Goal: Task Accomplishment & Management: Manage account settings

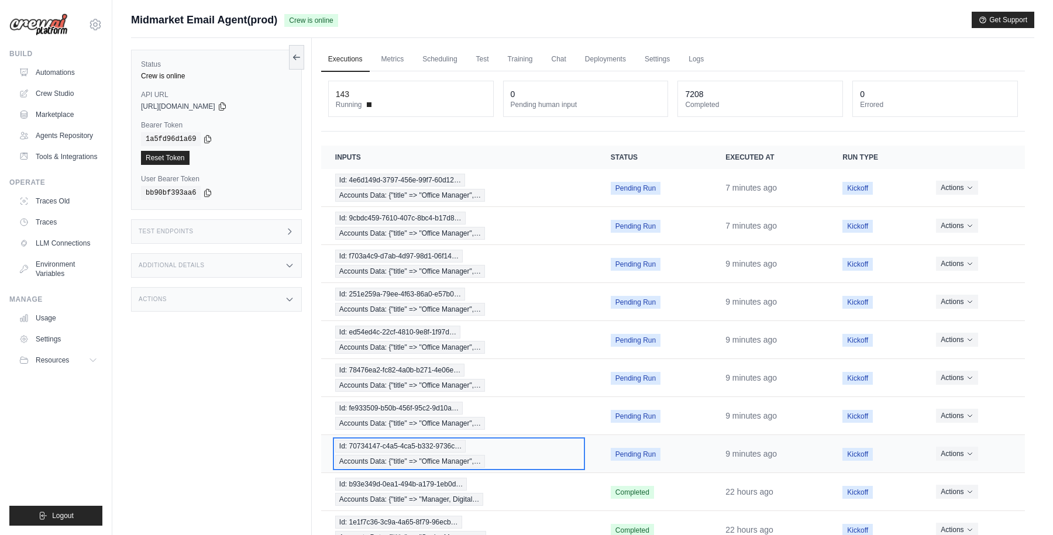
click at [528, 447] on div "Id: 70734147-c4a5-4ca5-b332-9736c… Accounts Data: {"title" => "Office Manager",…" at bounding box center [458, 454] width 247 height 28
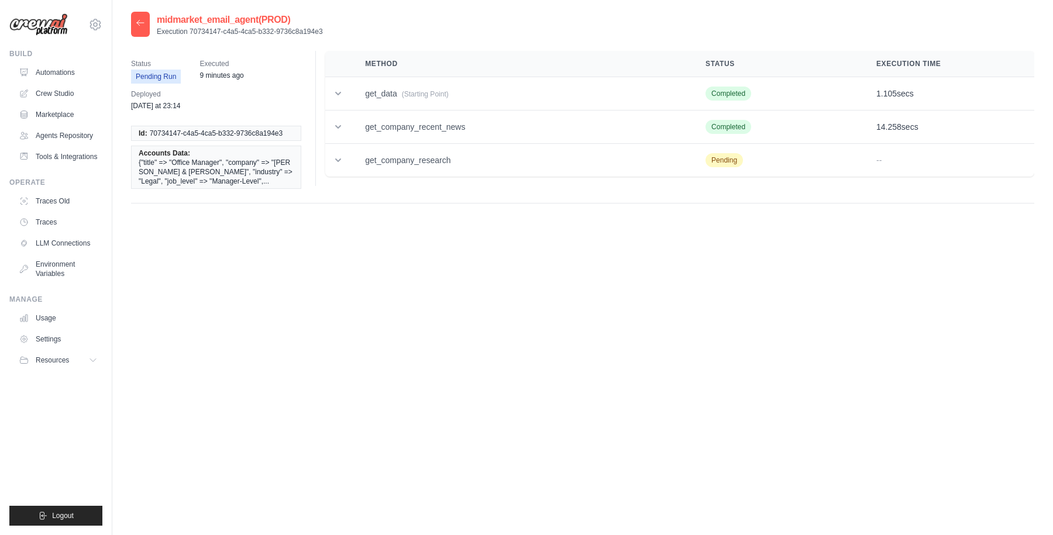
click at [142, 20] on icon at bounding box center [140, 22] width 9 height 9
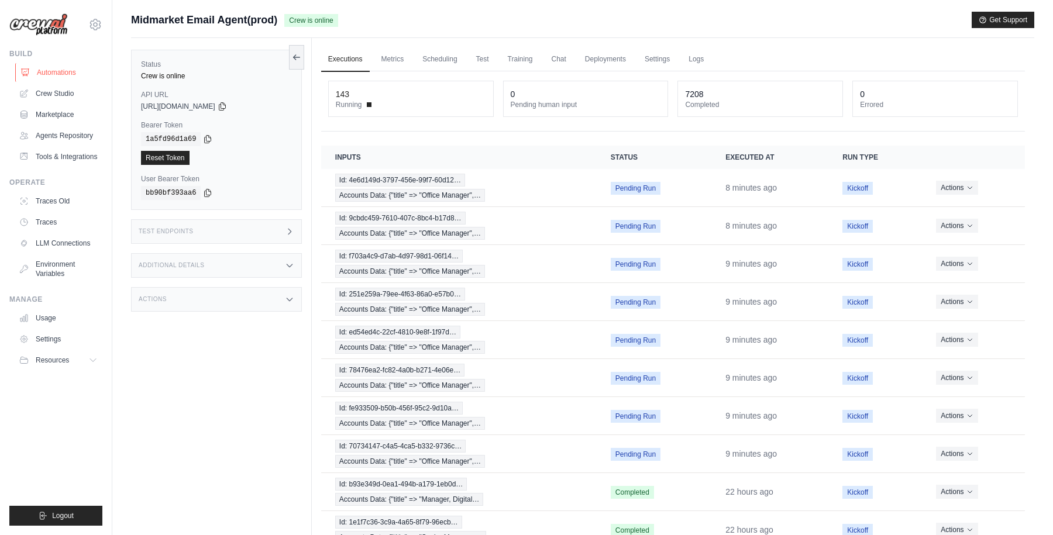
click at [60, 75] on link "Automations" at bounding box center [59, 72] width 88 height 19
click at [65, 67] on link "Automations" at bounding box center [59, 72] width 88 height 19
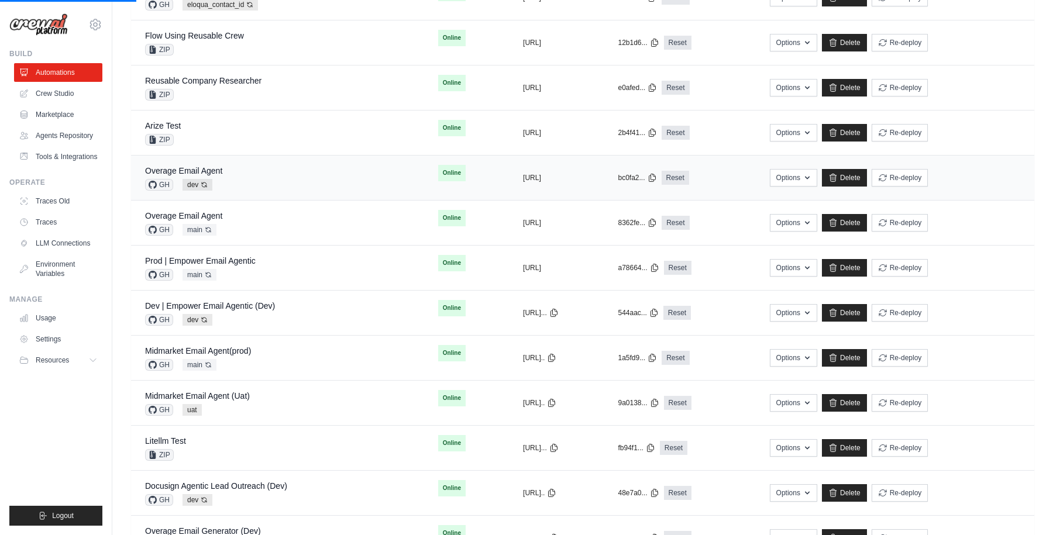
scroll to position [241, 0]
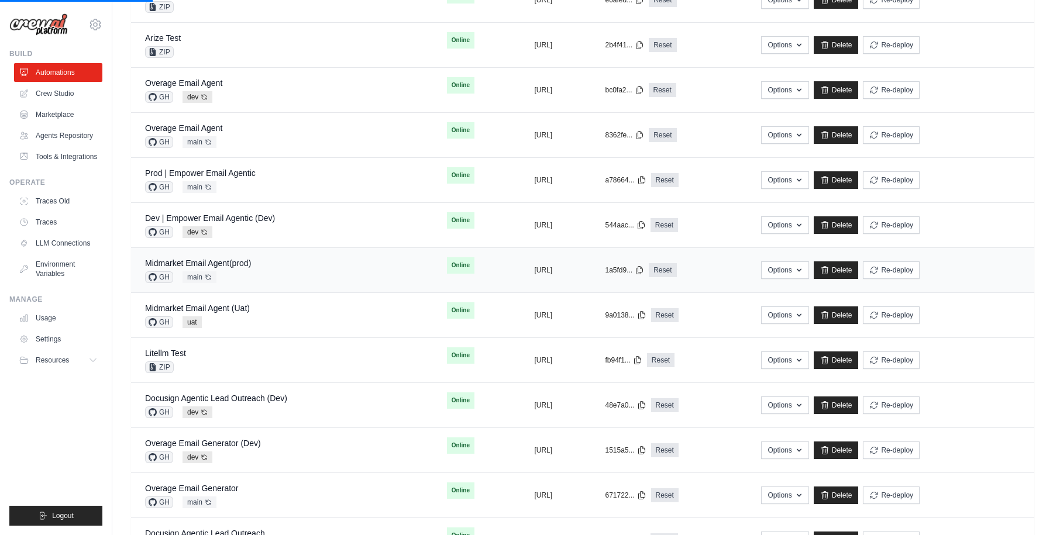
click at [222, 257] on div "Midmarket Email Agent(prod)" at bounding box center [198, 263] width 106 height 12
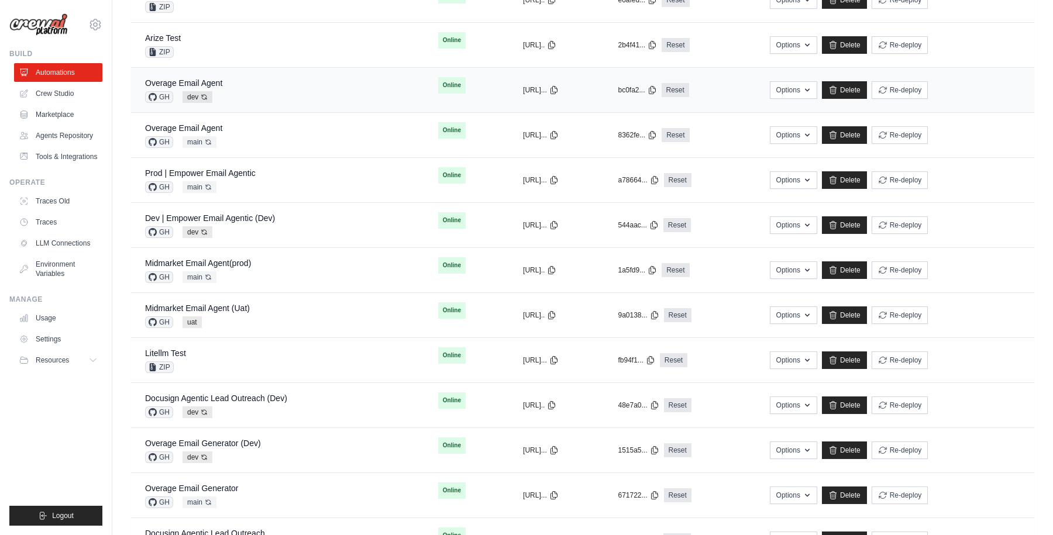
scroll to position [0, 0]
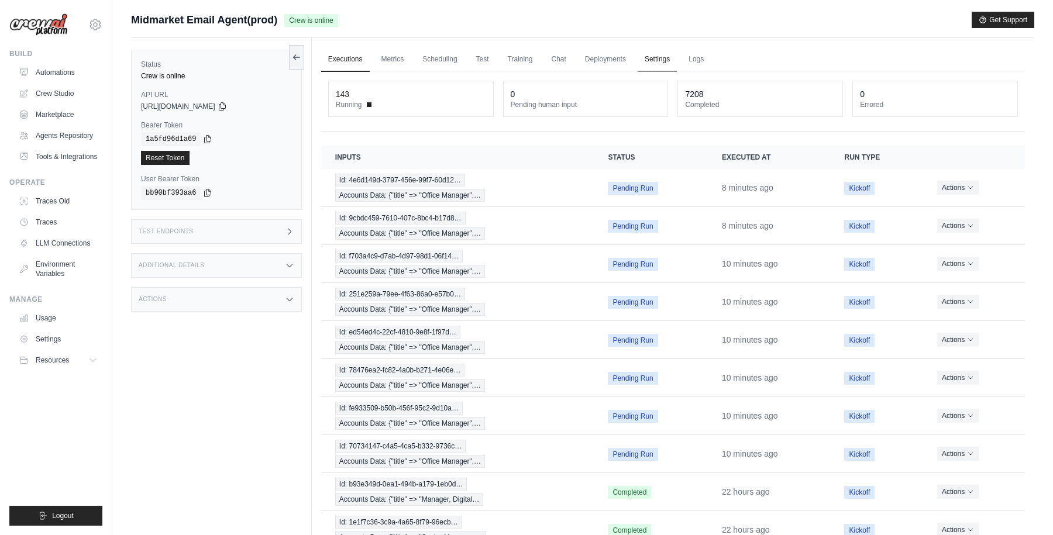
click at [662, 57] on link "Settings" at bounding box center [657, 59] width 39 height 25
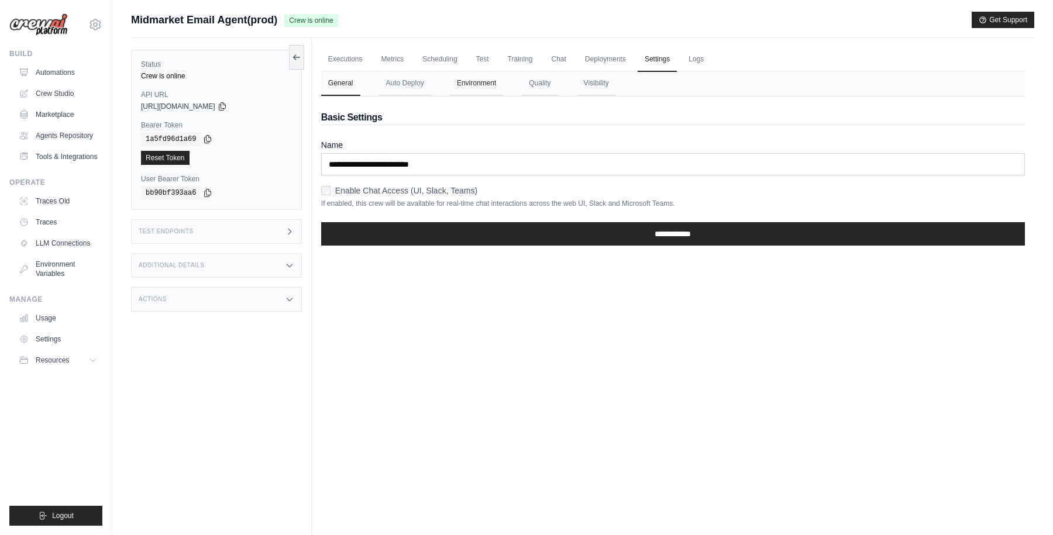
click at [479, 82] on button "Environment" at bounding box center [476, 83] width 53 height 25
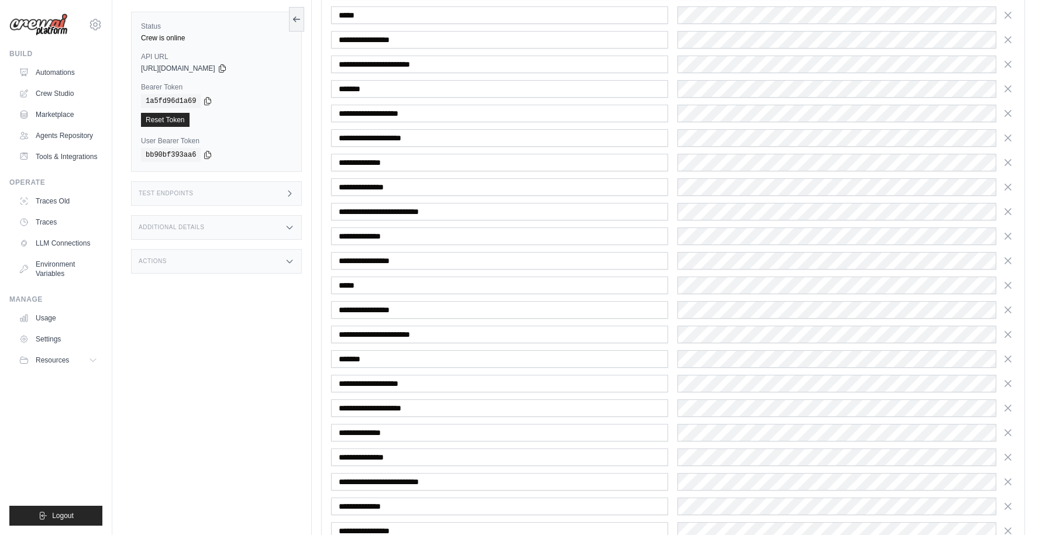
scroll to position [575, 0]
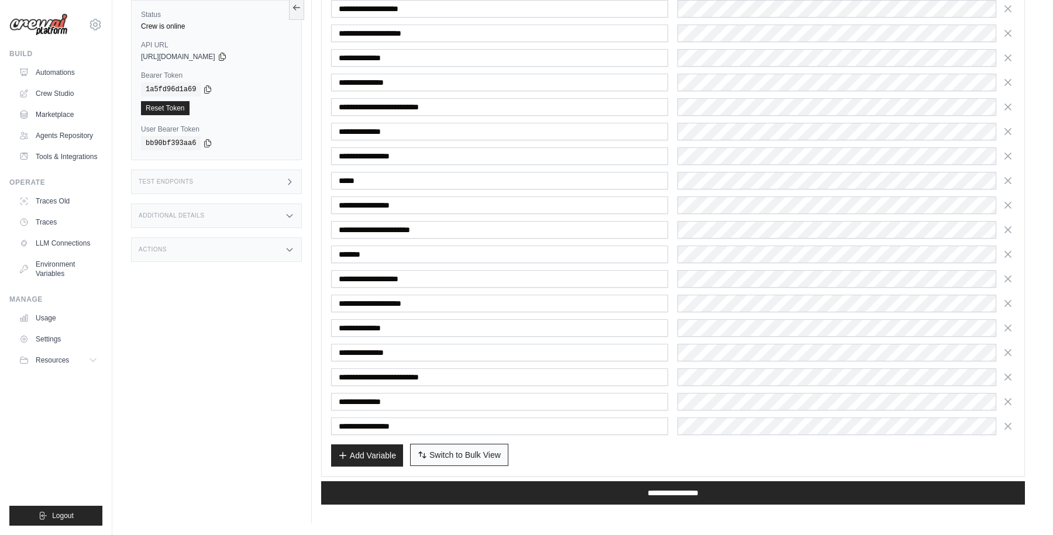
click at [449, 452] on span "Switch to Bulk View" at bounding box center [464, 455] width 71 height 12
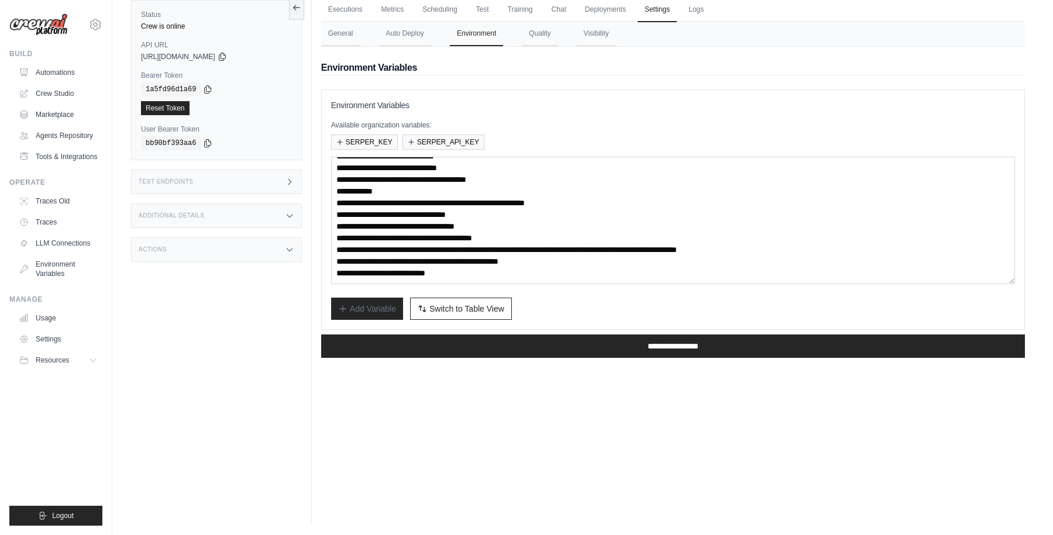
scroll to position [0, 0]
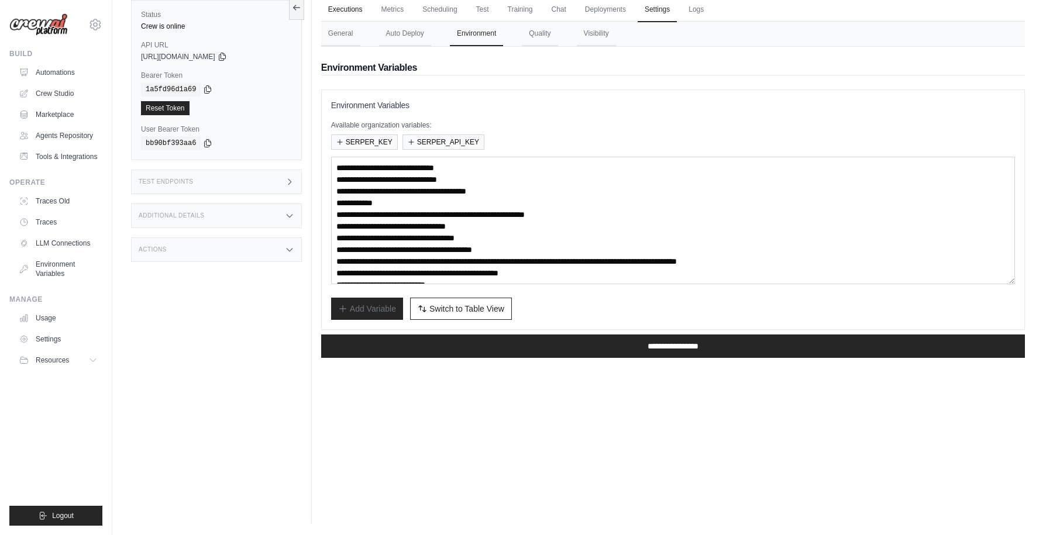
click at [336, 17] on link "Executions" at bounding box center [345, 10] width 49 height 25
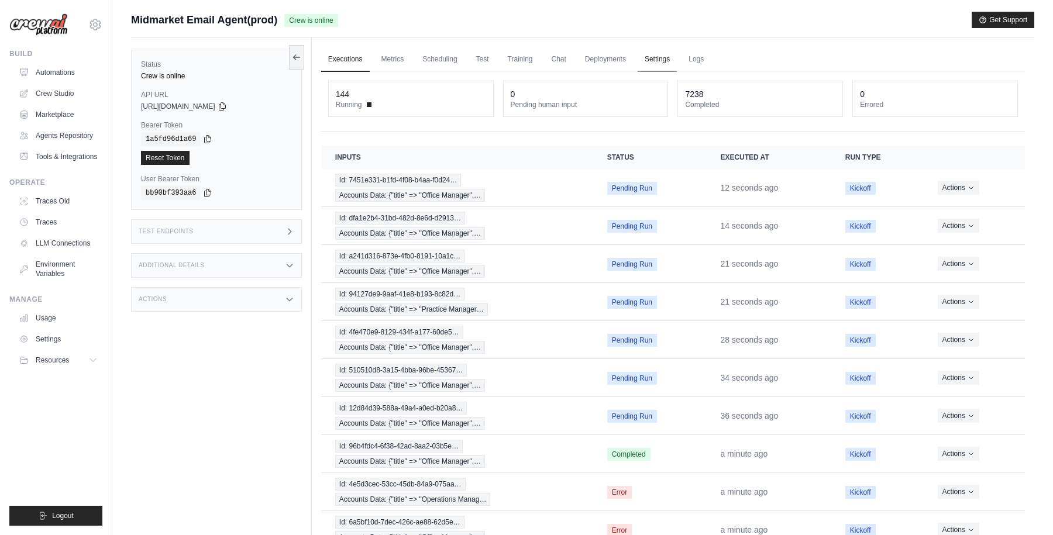
click at [654, 61] on link "Settings" at bounding box center [657, 59] width 39 height 25
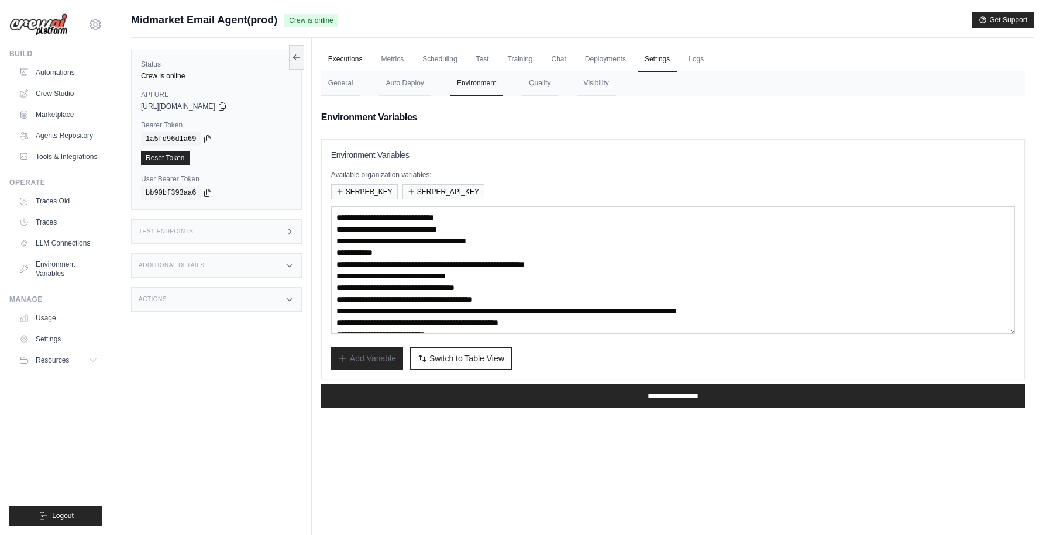
click at [356, 61] on link "Executions" at bounding box center [345, 59] width 49 height 25
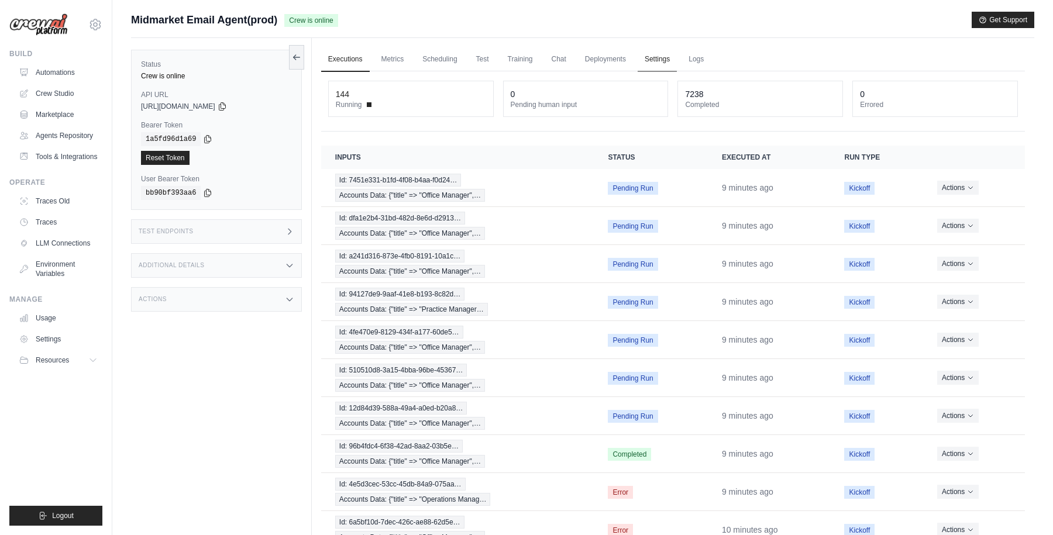
click at [641, 56] on link "Settings" at bounding box center [657, 59] width 39 height 25
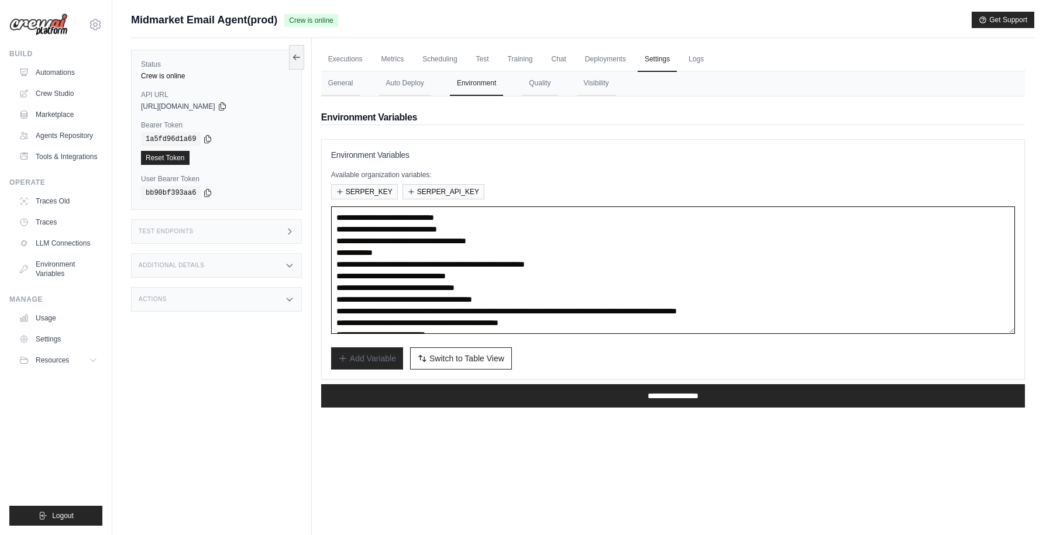
click at [481, 265] on textarea "**********" at bounding box center [673, 270] width 684 height 128
paste textarea
type textarea "**********"
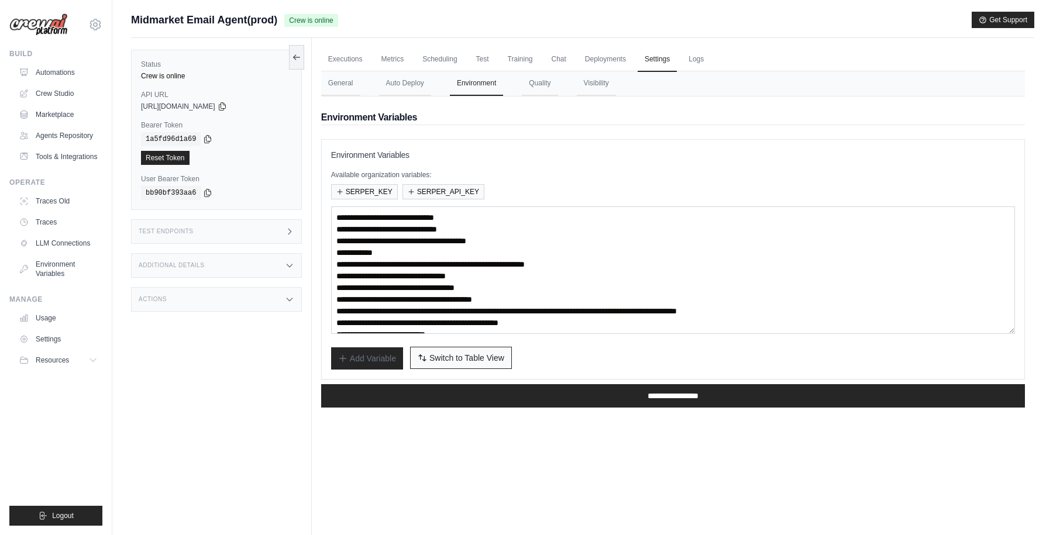
click at [465, 358] on span "Switch to Table View" at bounding box center [466, 358] width 75 height 12
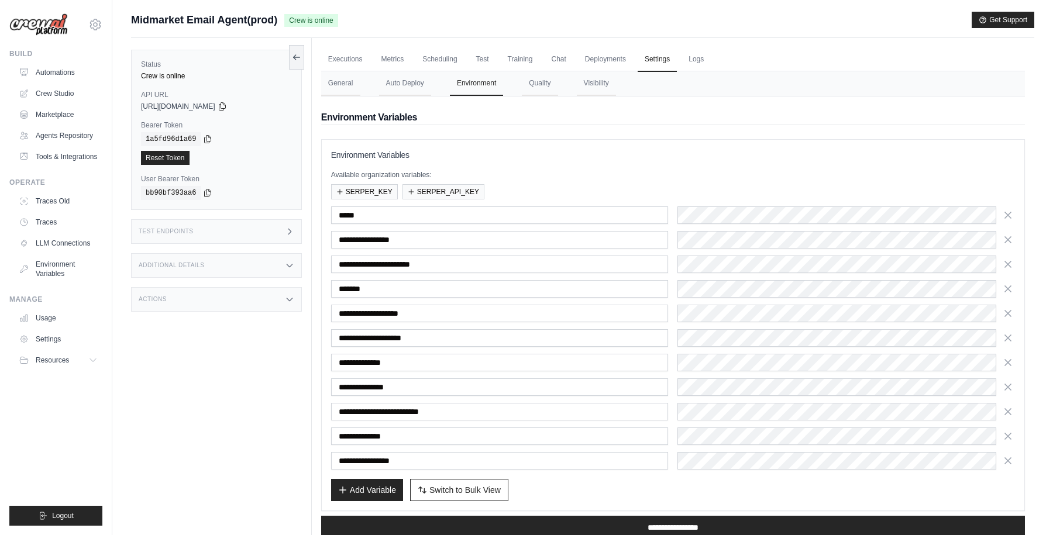
click at [639, 488] on div "Add Variable Switch to Bulk View Switch to Table View" at bounding box center [673, 490] width 684 height 22
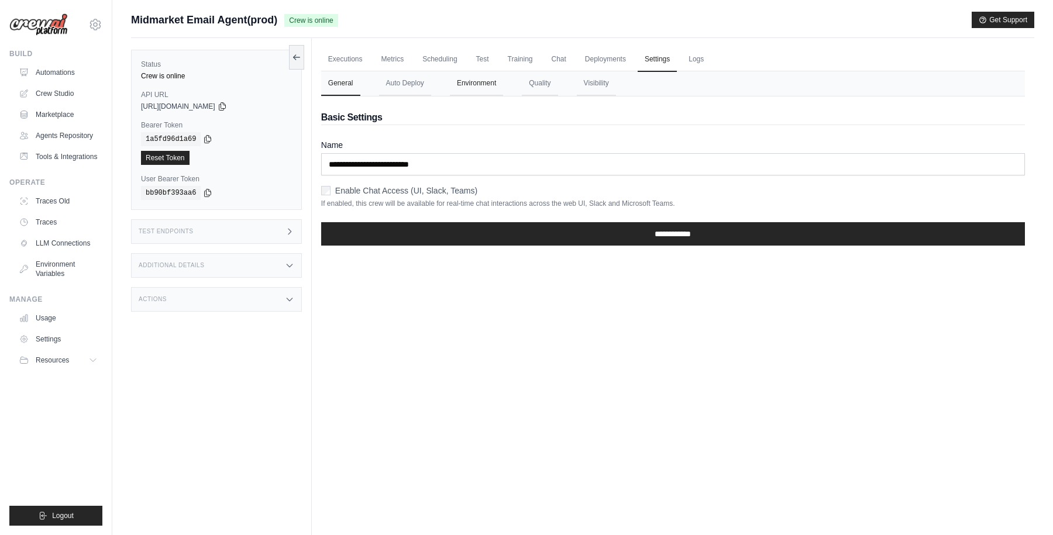
click at [470, 80] on button "Environment" at bounding box center [476, 83] width 53 height 25
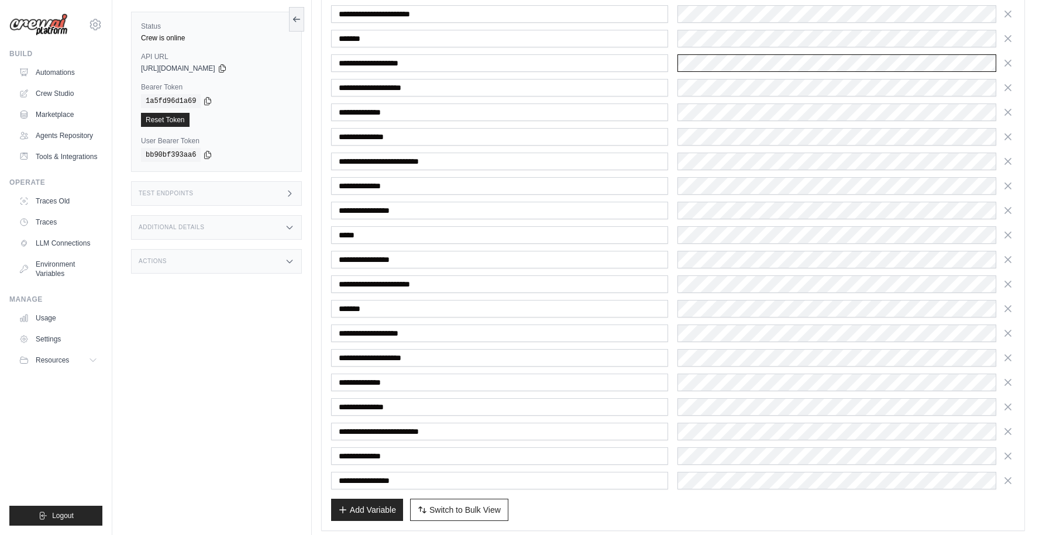
scroll to position [540, 0]
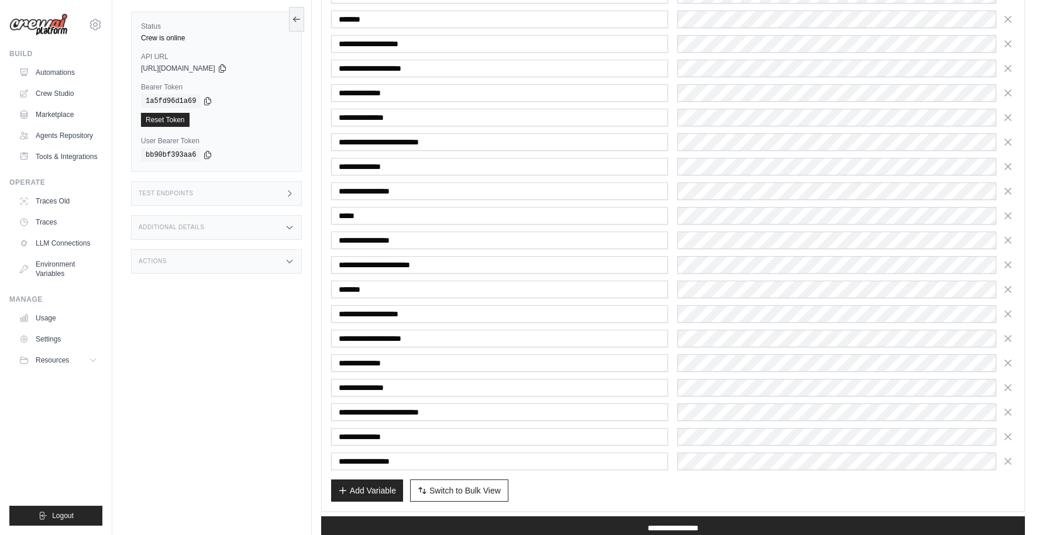
click at [587, 487] on div "Add Variable Switch to Bulk View Switch to Table View" at bounding box center [673, 491] width 684 height 22
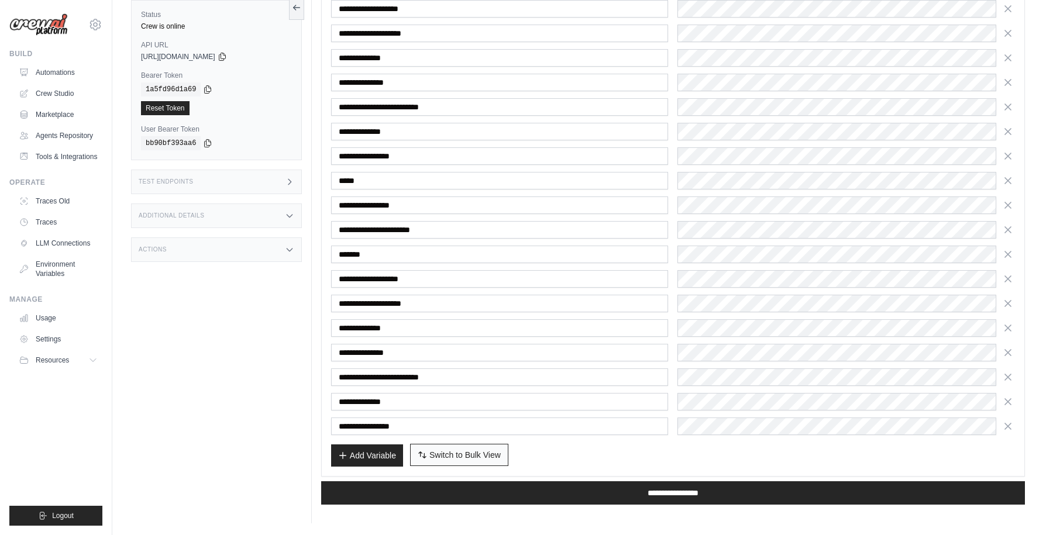
click at [491, 446] on button "Switch to Bulk View Switch to Table View" at bounding box center [459, 455] width 98 height 22
type textarea "**********"
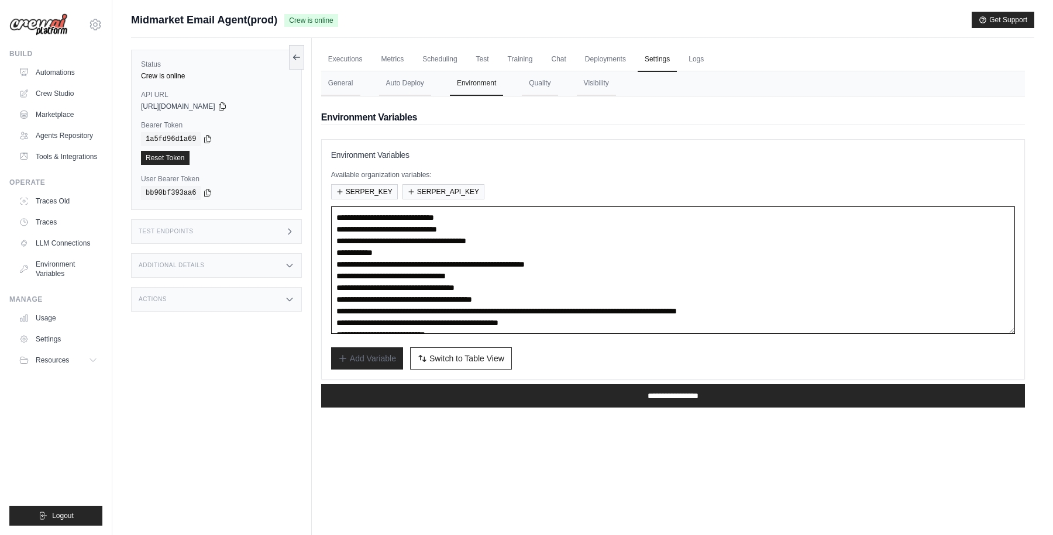
click at [483, 266] on textarea "**********" at bounding box center [673, 270] width 684 height 128
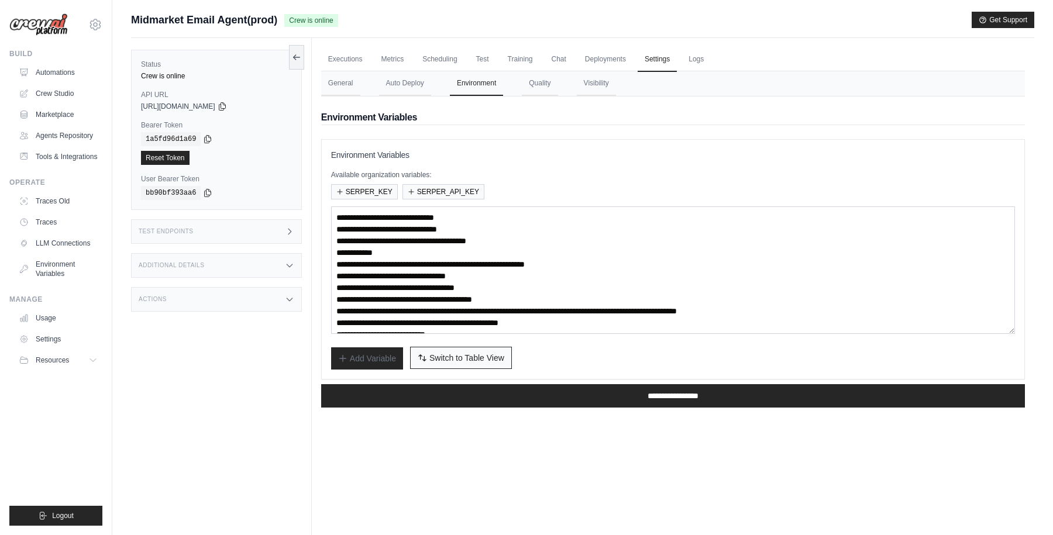
click at [497, 359] on span "Switch to Table View" at bounding box center [466, 358] width 75 height 12
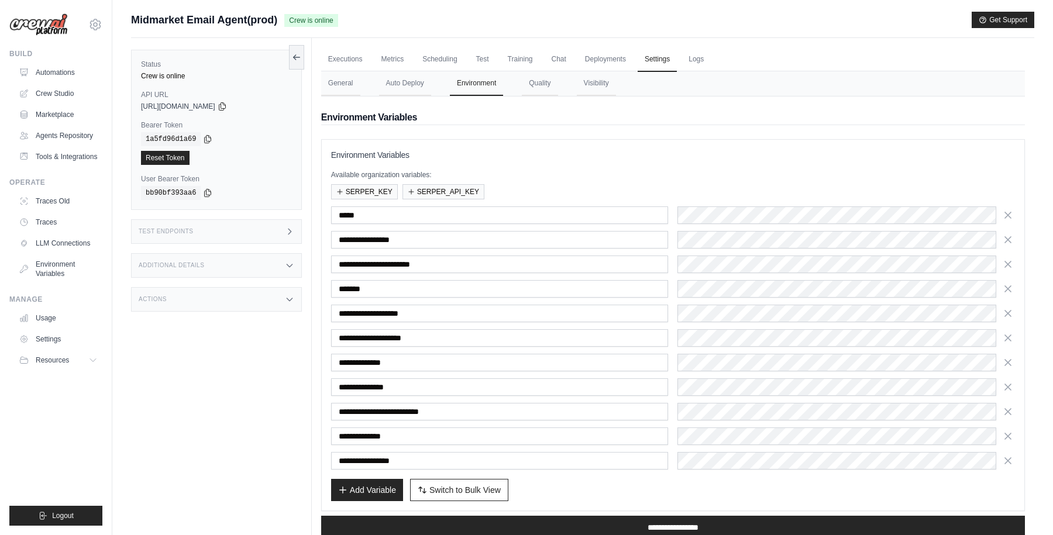
click at [540, 493] on div "Add Variable Switch to Bulk View Switch to Table View" at bounding box center [673, 490] width 684 height 22
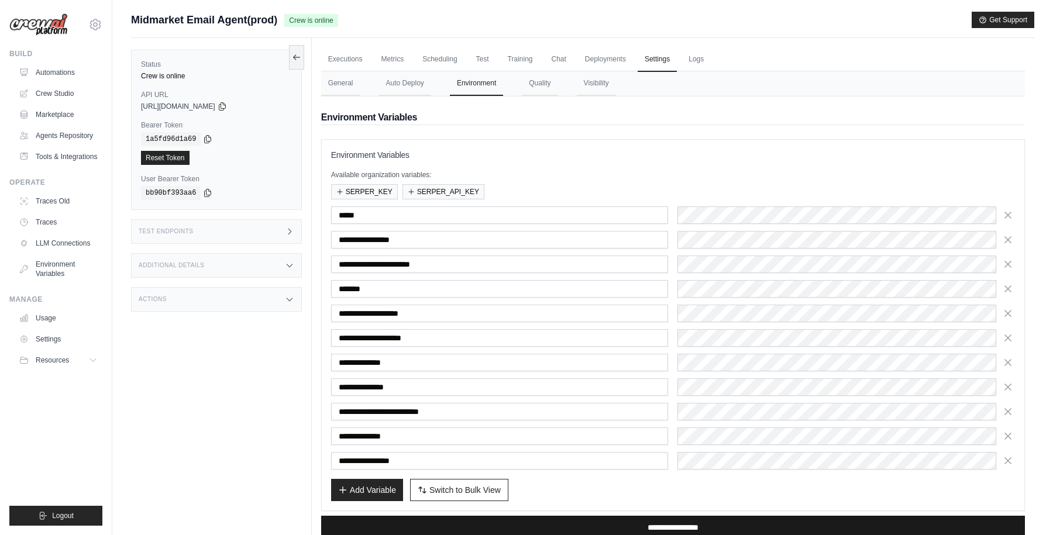
click at [592, 525] on input "**********" at bounding box center [673, 527] width 704 height 23
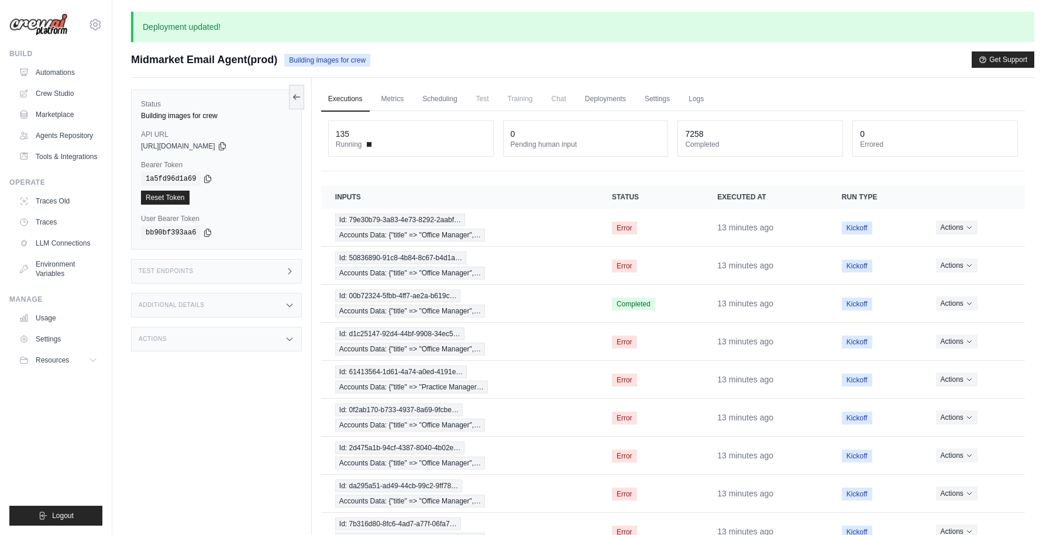
click at [398, 46] on div "Deployment updated! Submit a support request Describe your issue or question * …" at bounding box center [582, 322] width 941 height 621
